Goal: Information Seeking & Learning: Check status

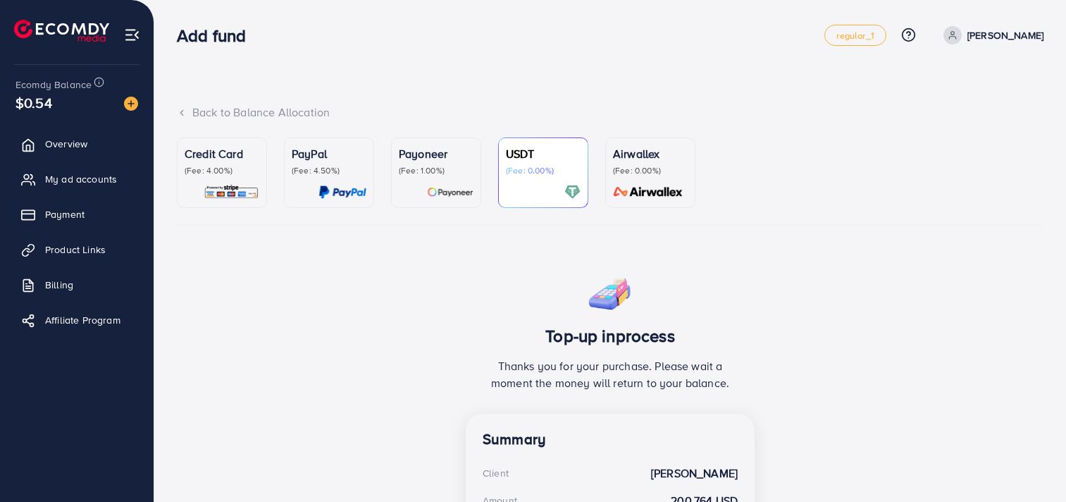
scroll to position [275, 0]
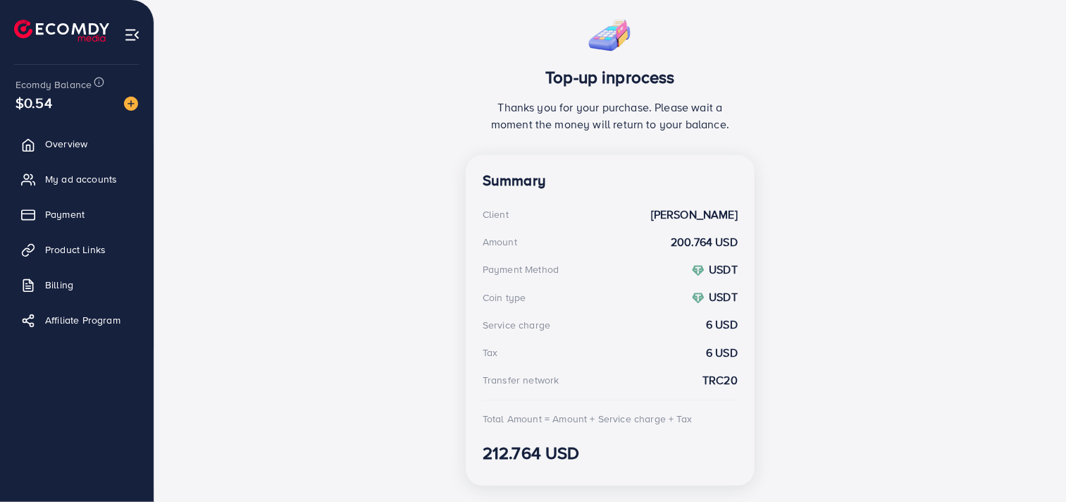
scroll to position [256, 0]
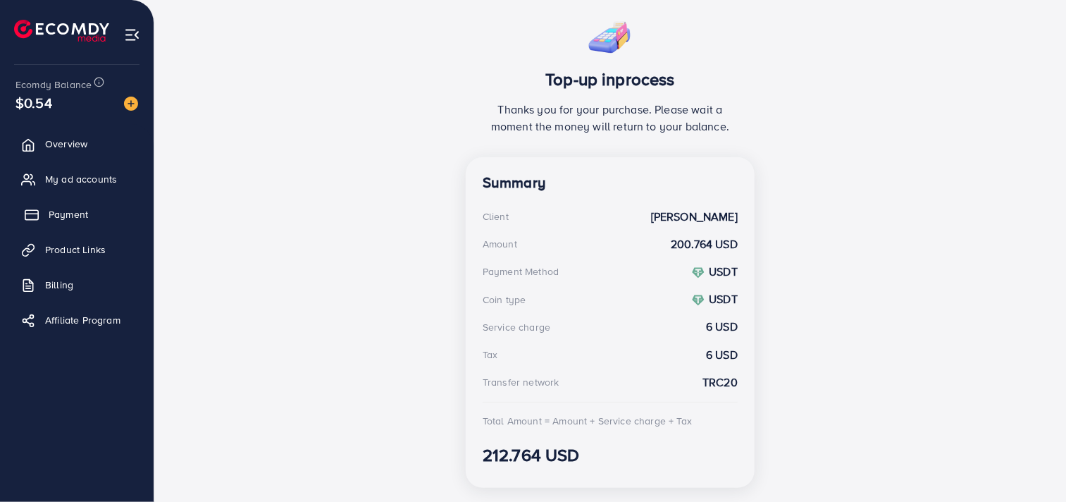
click at [79, 208] on span "Payment" at bounding box center [68, 214] width 39 height 14
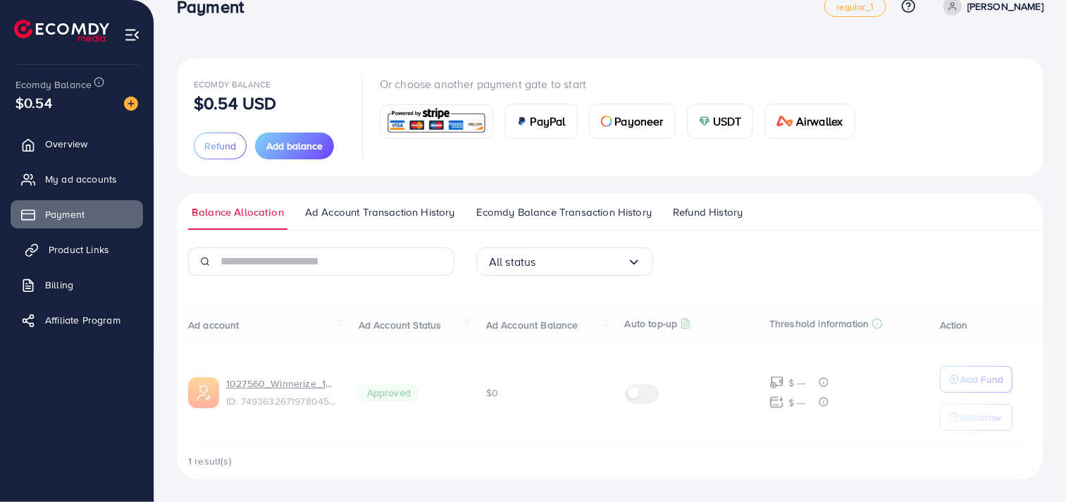
click at [99, 254] on span "Product Links" at bounding box center [79, 249] width 61 height 14
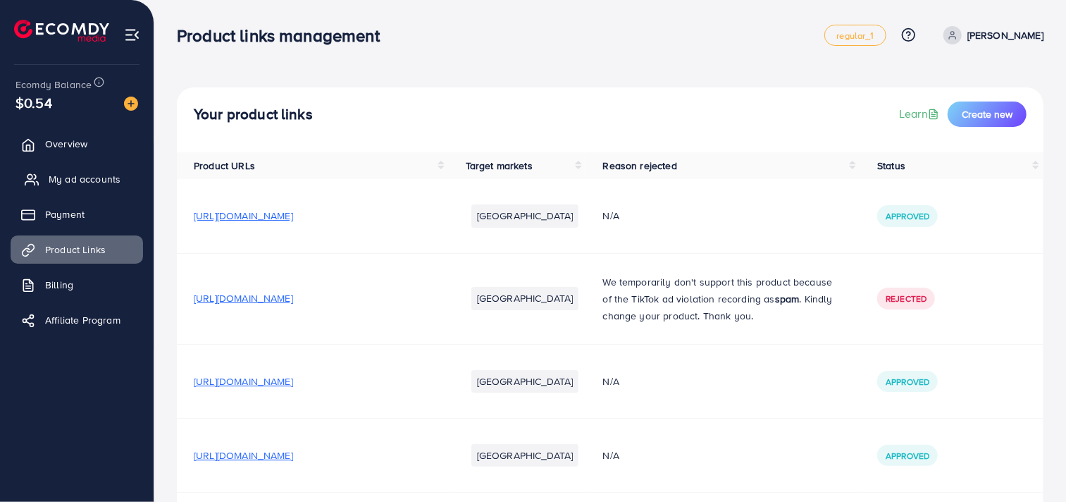
click at [100, 186] on span "My ad accounts" at bounding box center [85, 179] width 72 height 14
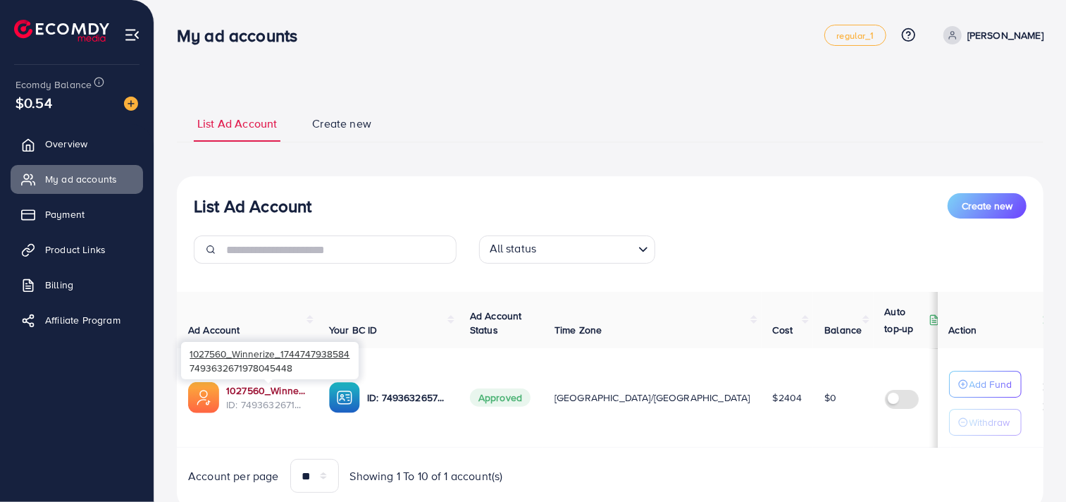
scroll to position [47, 0]
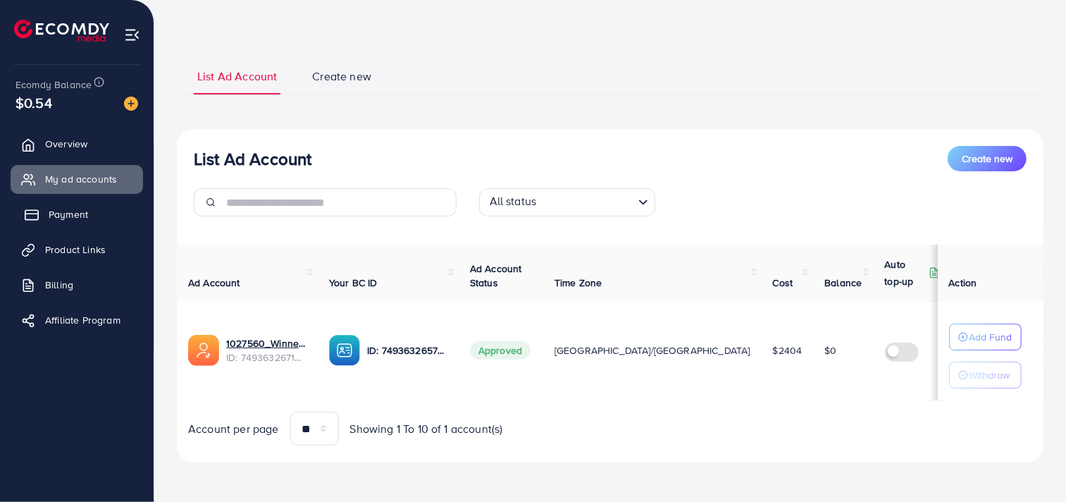
click at [96, 228] on link "Payment" at bounding box center [77, 214] width 132 height 28
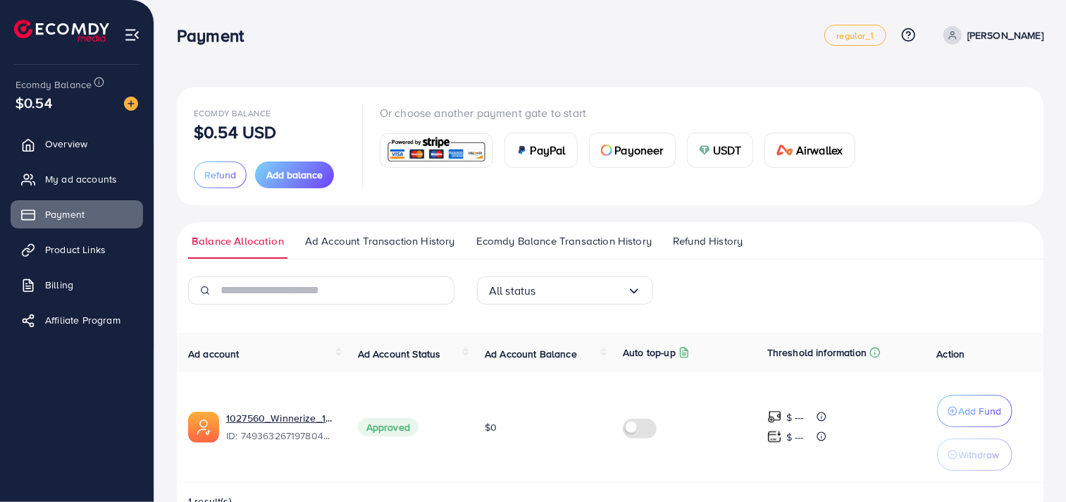
scroll to position [40, 0]
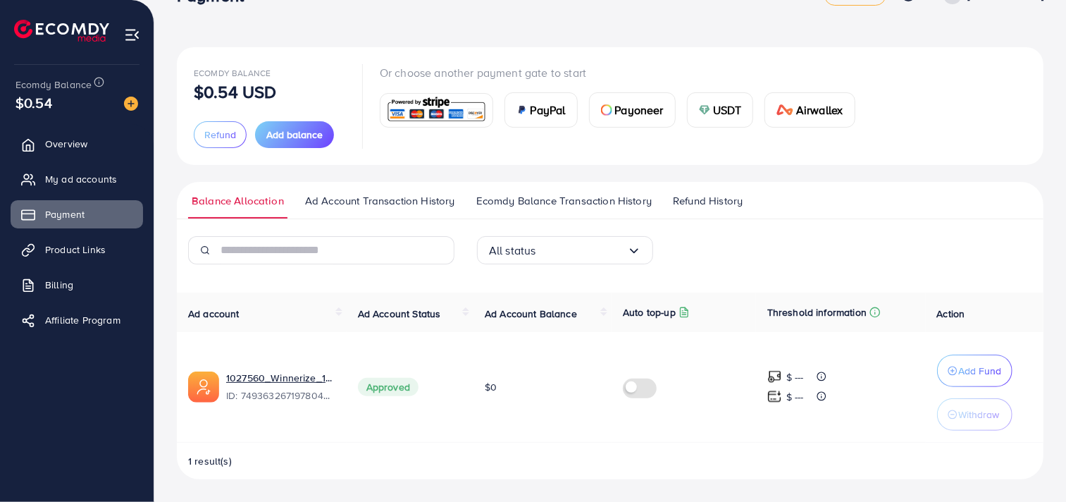
click at [440, 200] on span "Ad Account Transaction History" at bounding box center [380, 200] width 150 height 15
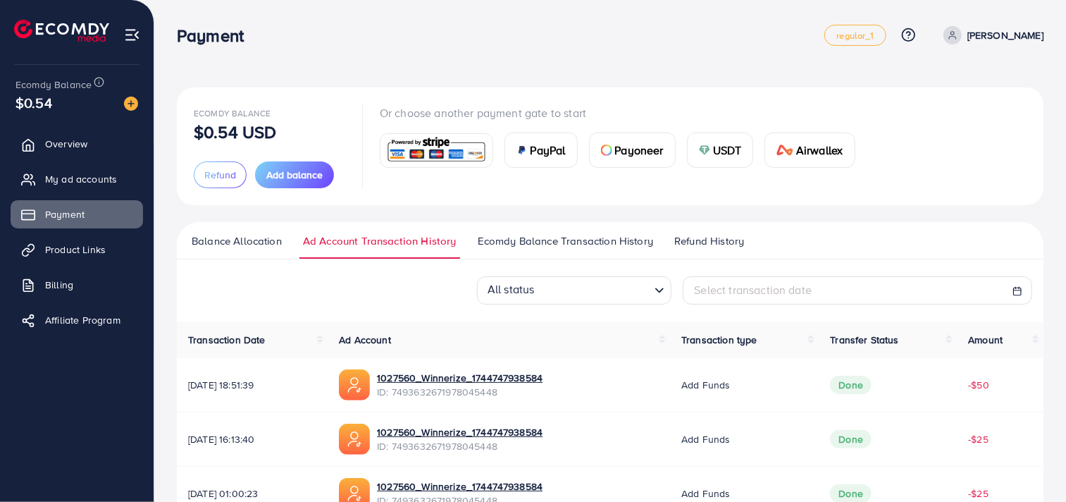
click at [599, 242] on span "Ecomdy Balance Transaction History" at bounding box center [565, 240] width 175 height 15
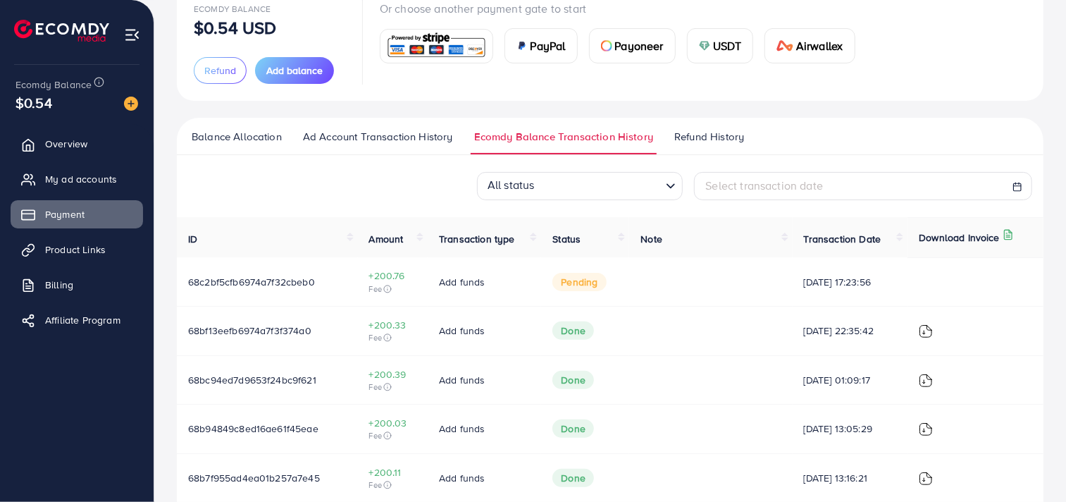
scroll to position [108, 0]
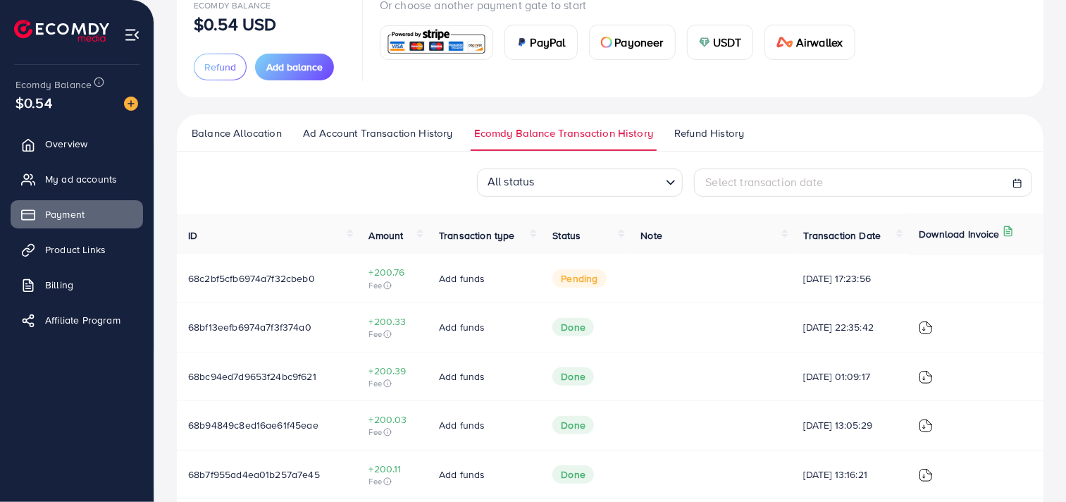
click at [374, 116] on ul "Balance Allocation Ad Account Transaction History Ecomdy Balance Transaction Hi…" at bounding box center [610, 132] width 866 height 37
click at [376, 137] on span "Ad Account Transaction History" at bounding box center [378, 132] width 150 height 15
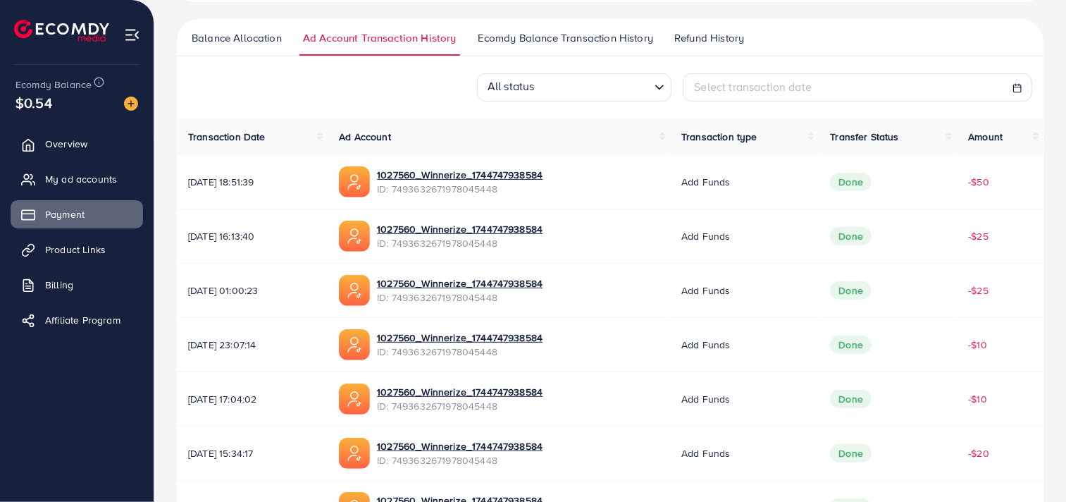
scroll to position [206, 0]
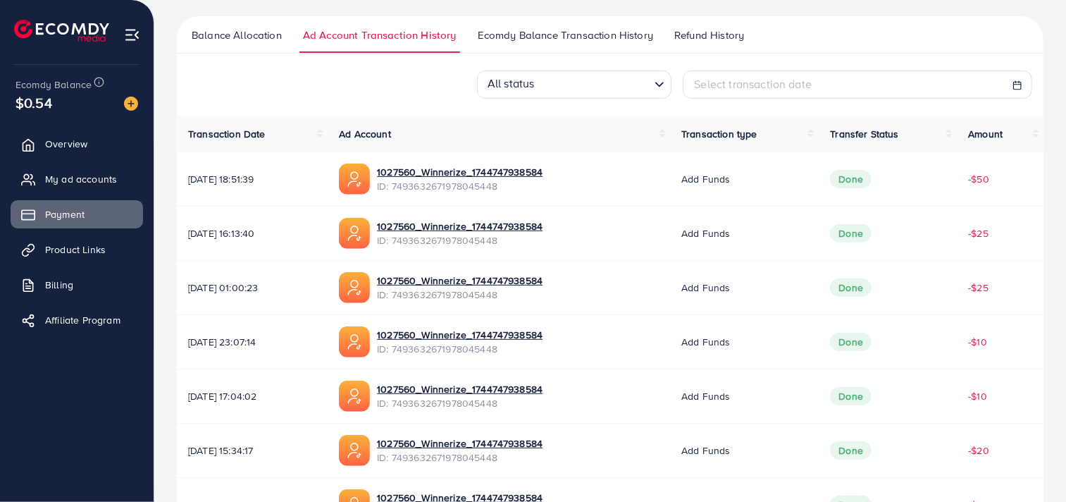
click at [549, 56] on div "Balance Allocation Ad Account Transaction History Ecomdy Balance Transaction Hi…" at bounding box center [610, 379] width 866 height 727
click at [552, 41] on span "Ecomdy Balance Transaction History" at bounding box center [565, 34] width 175 height 15
